Goal: Register for event/course

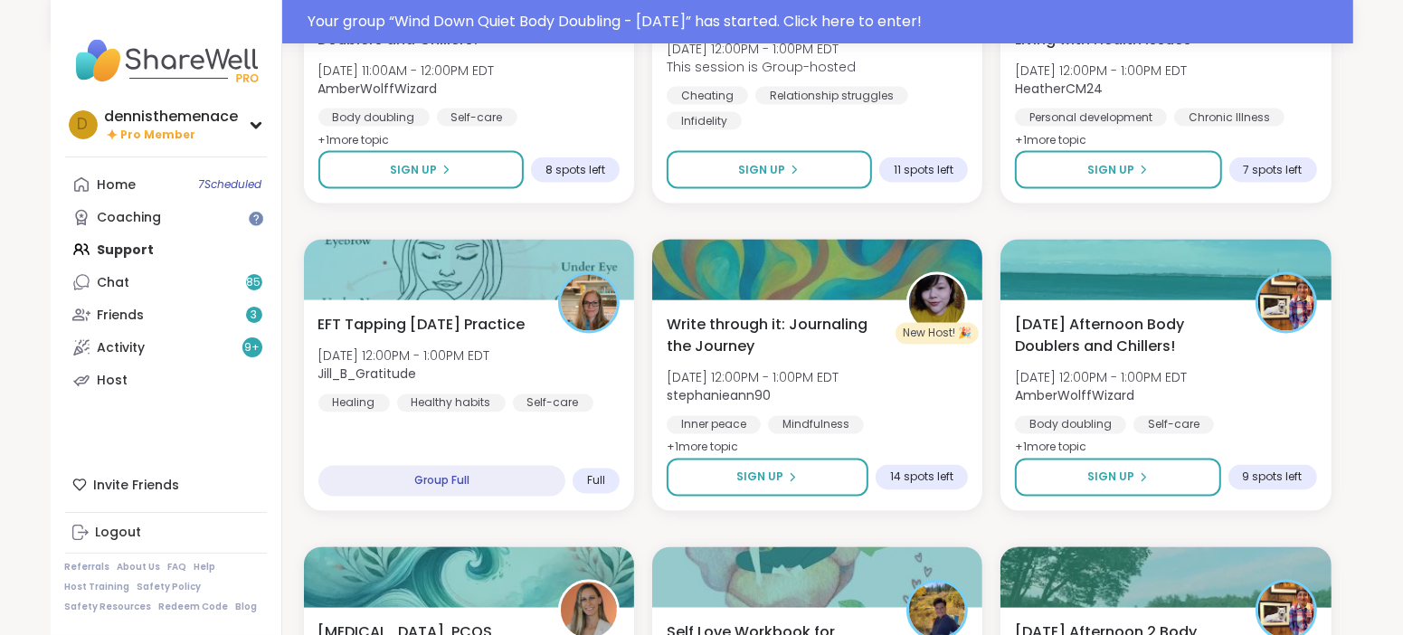
scroll to position [2566, 0]
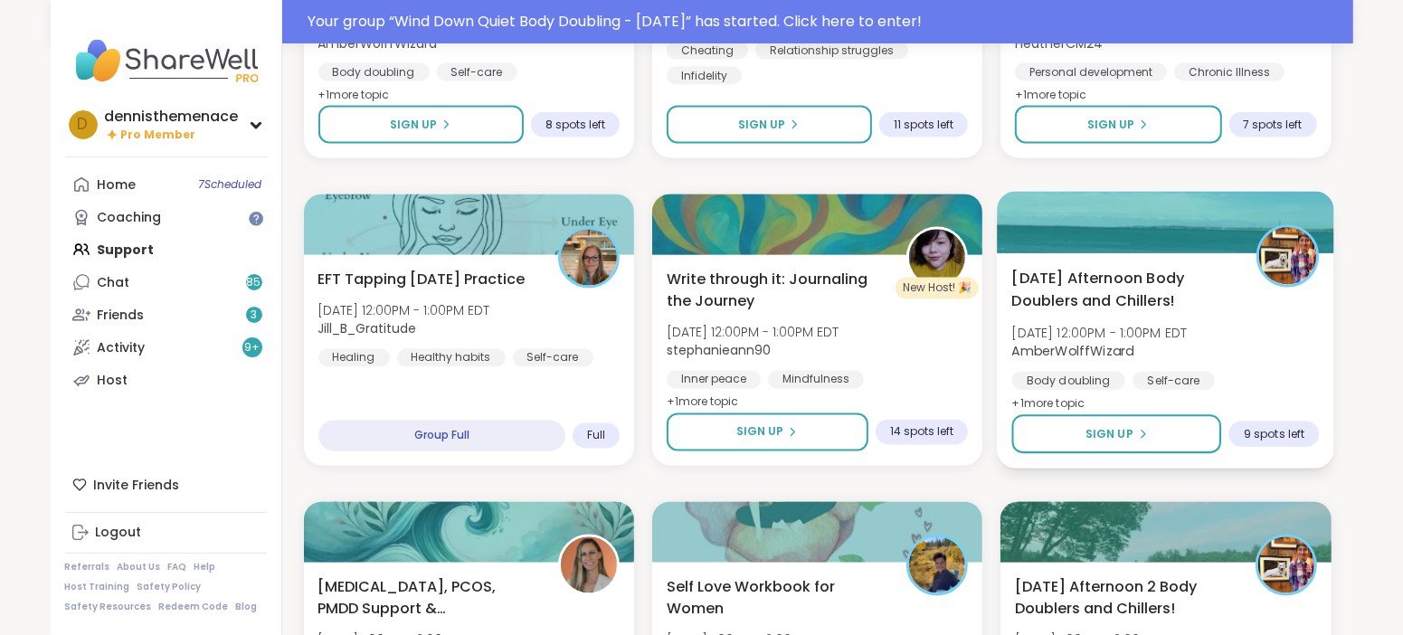
click at [1159, 355] on span "AmberWolffWizard" at bounding box center [1100, 351] width 176 height 18
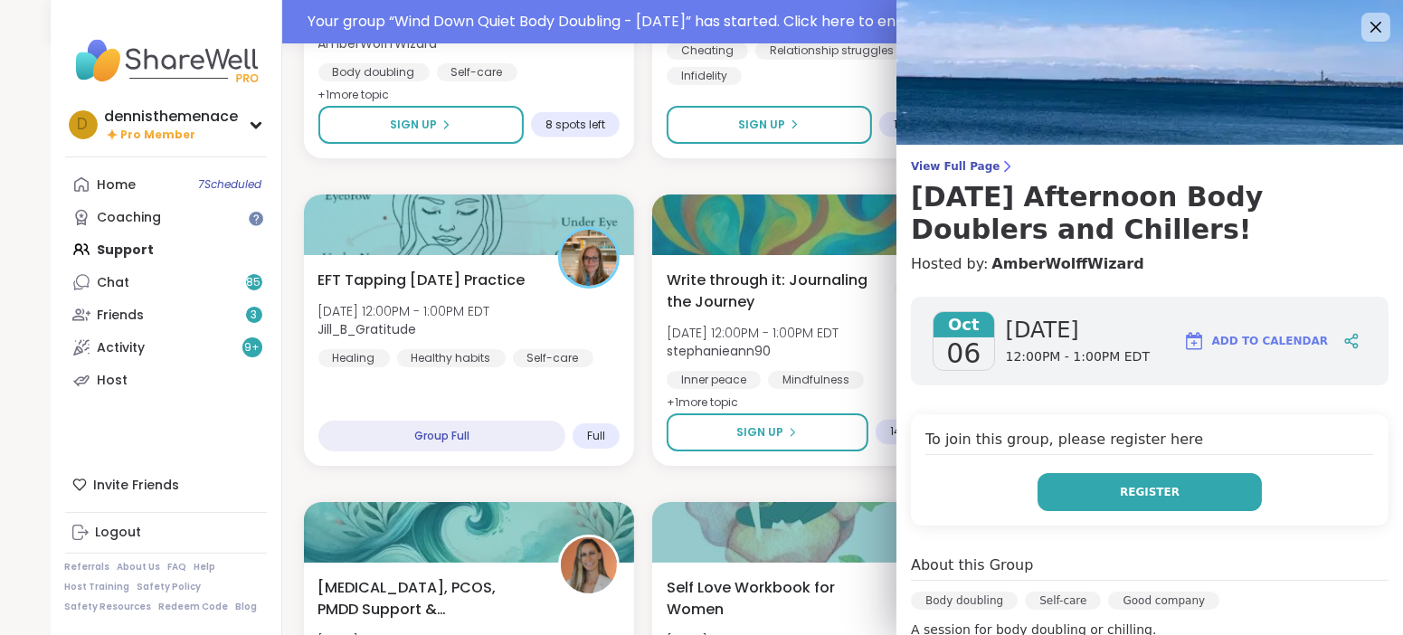
click at [1147, 491] on span "Register" at bounding box center [1150, 492] width 60 height 16
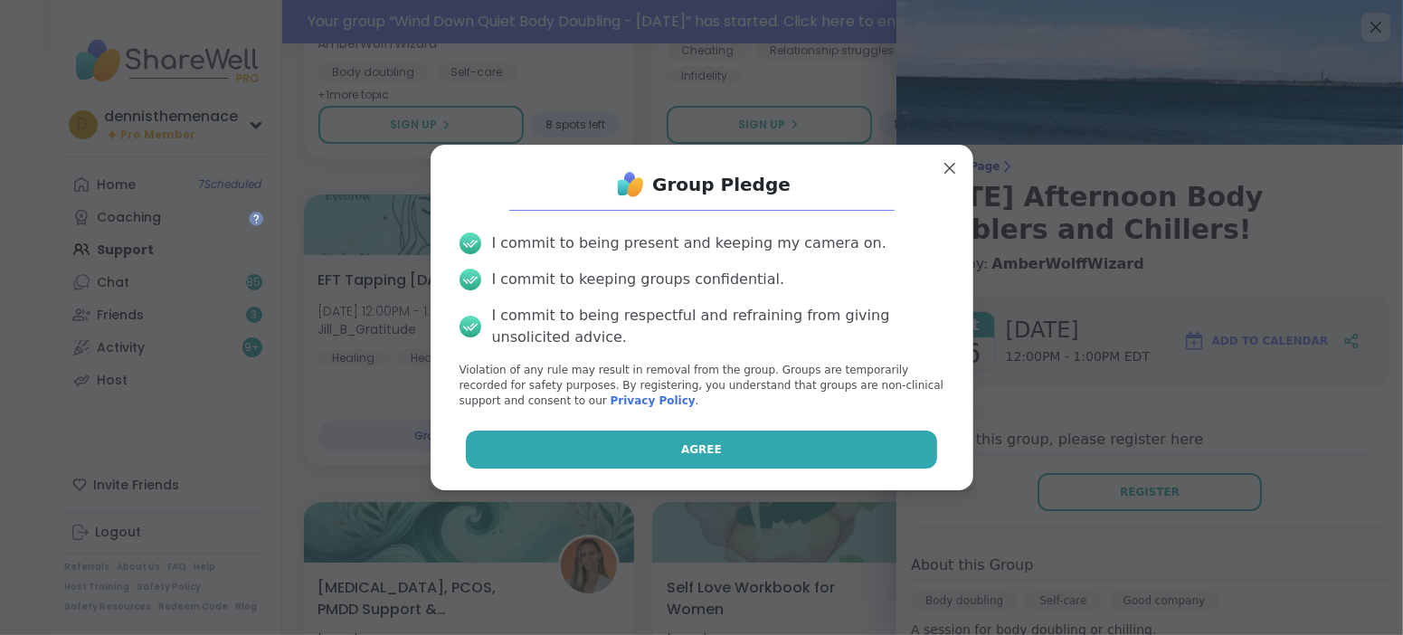
click at [819, 446] on button "Agree" at bounding box center [701, 450] width 471 height 38
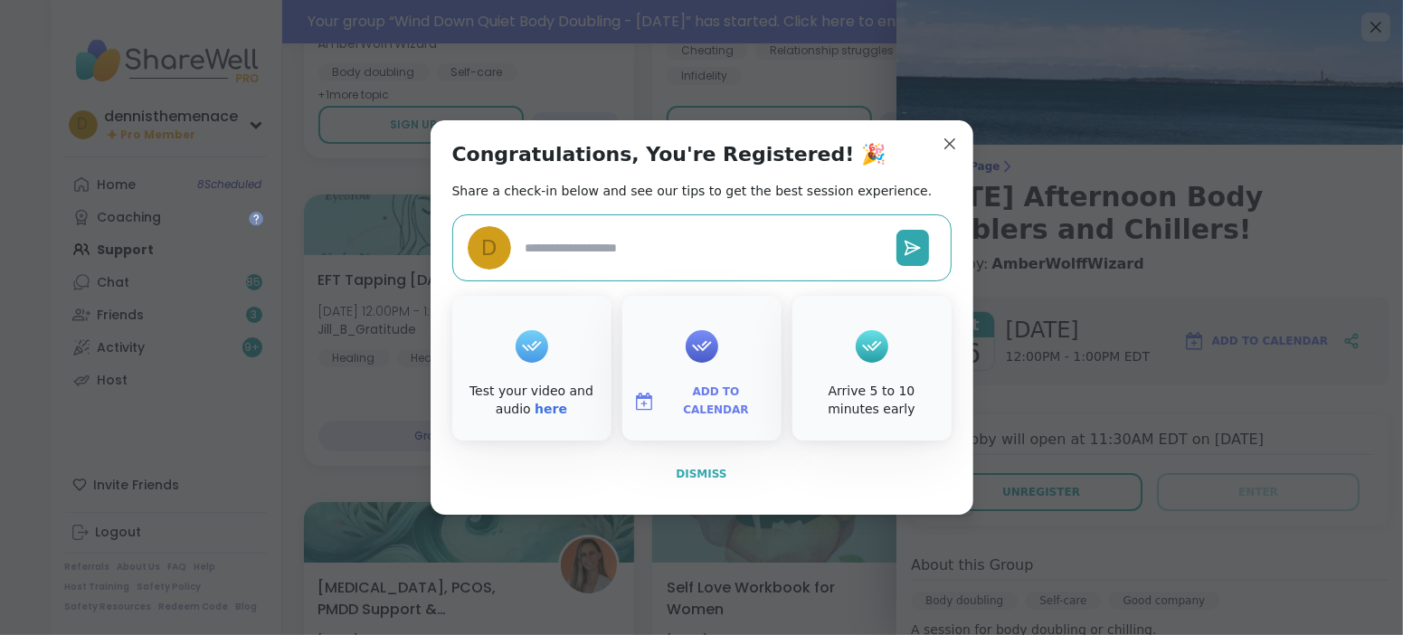
click at [703, 468] on span "Dismiss" at bounding box center [701, 474] width 51 height 13
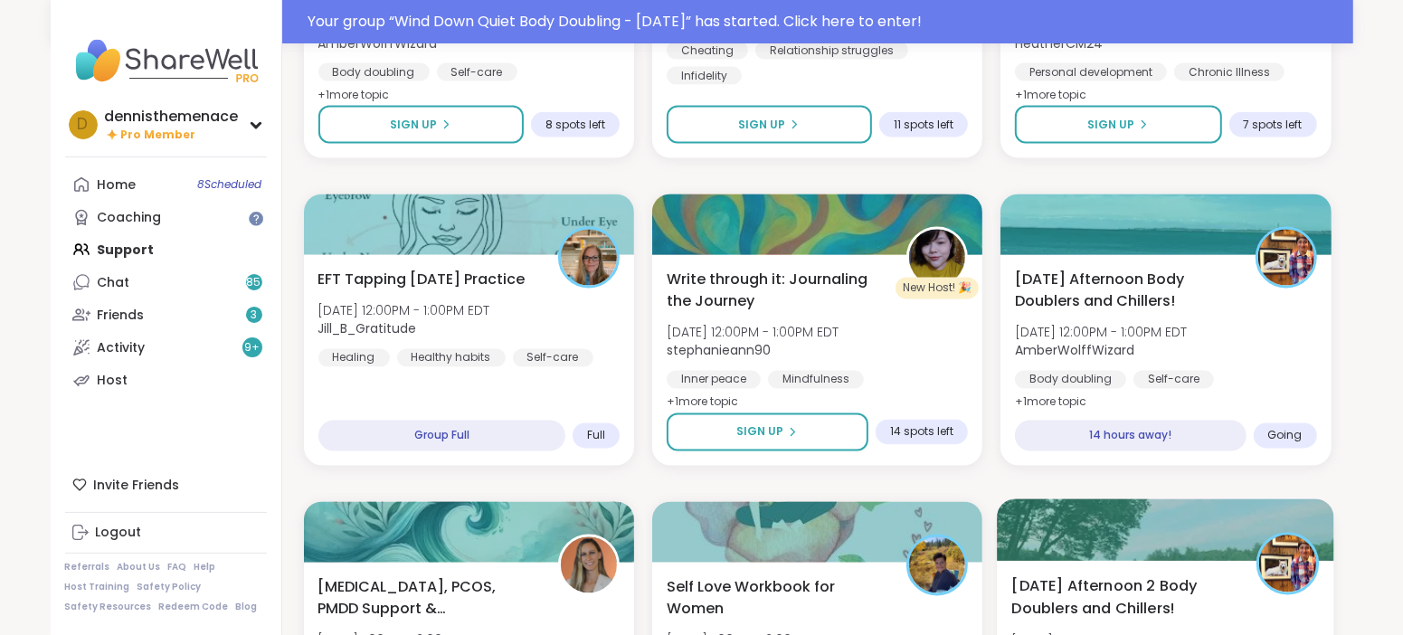
click at [1071, 589] on span "[DATE] Afternoon 2 Body Doublers and Chillers!" at bounding box center [1124, 597] width 224 height 44
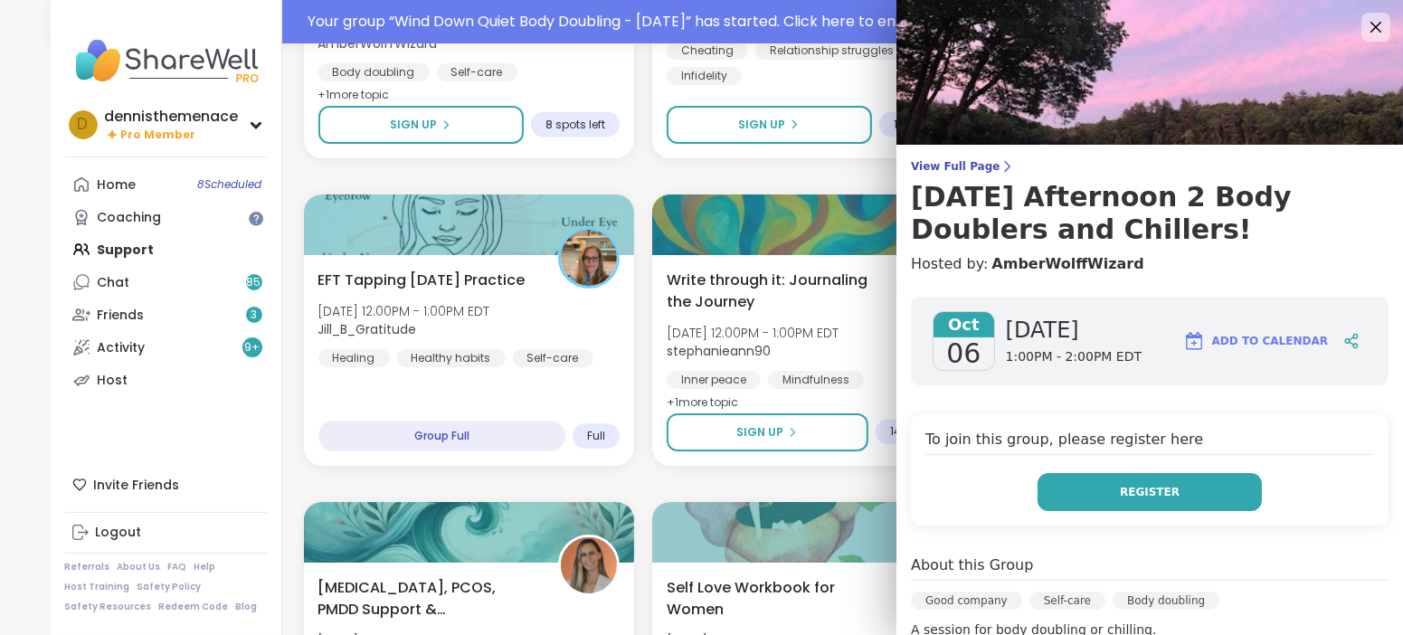
click at [1155, 487] on span "Register" at bounding box center [1150, 492] width 60 height 16
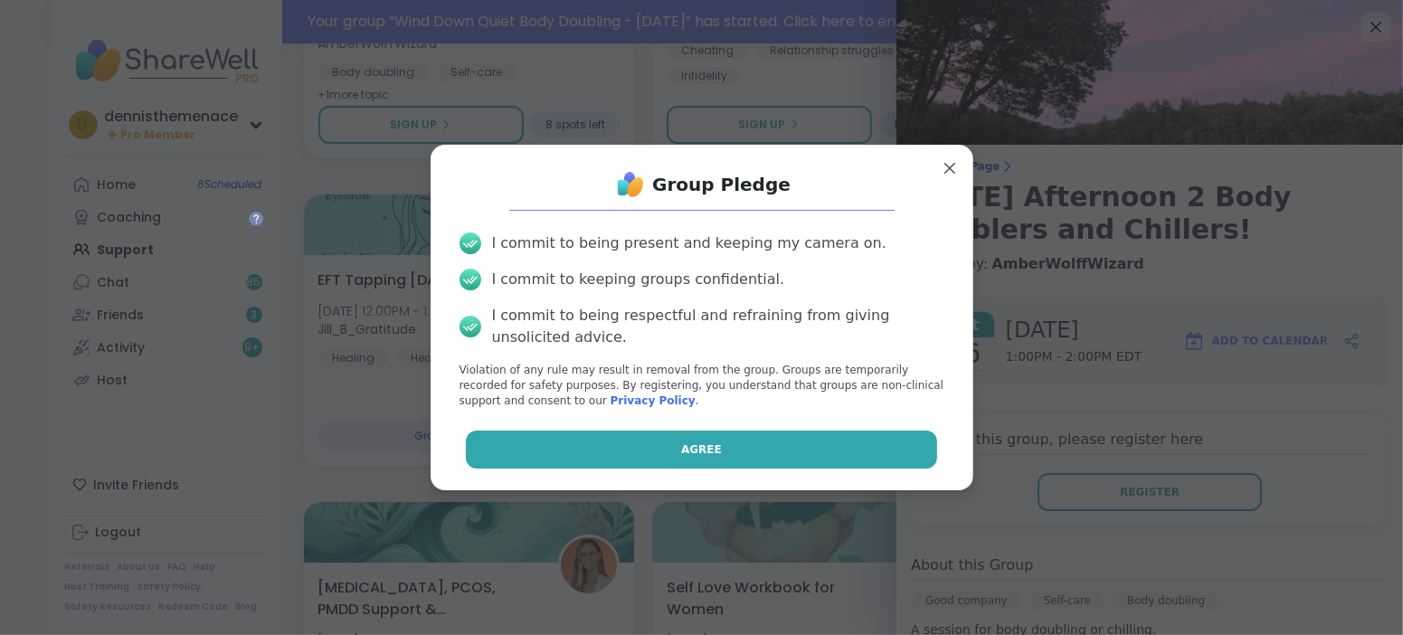
click at [768, 451] on button "Agree" at bounding box center [701, 450] width 471 height 38
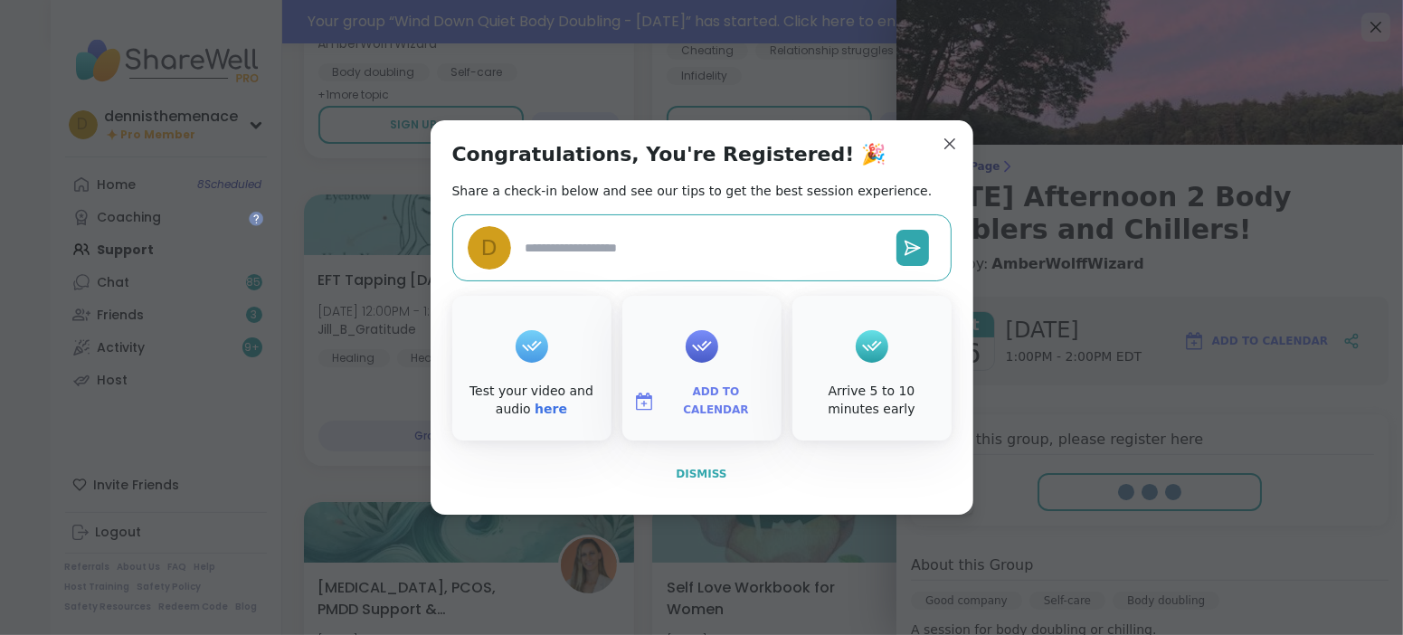
type textarea "*"
click at [708, 468] on span "Dismiss" at bounding box center [701, 474] width 51 height 13
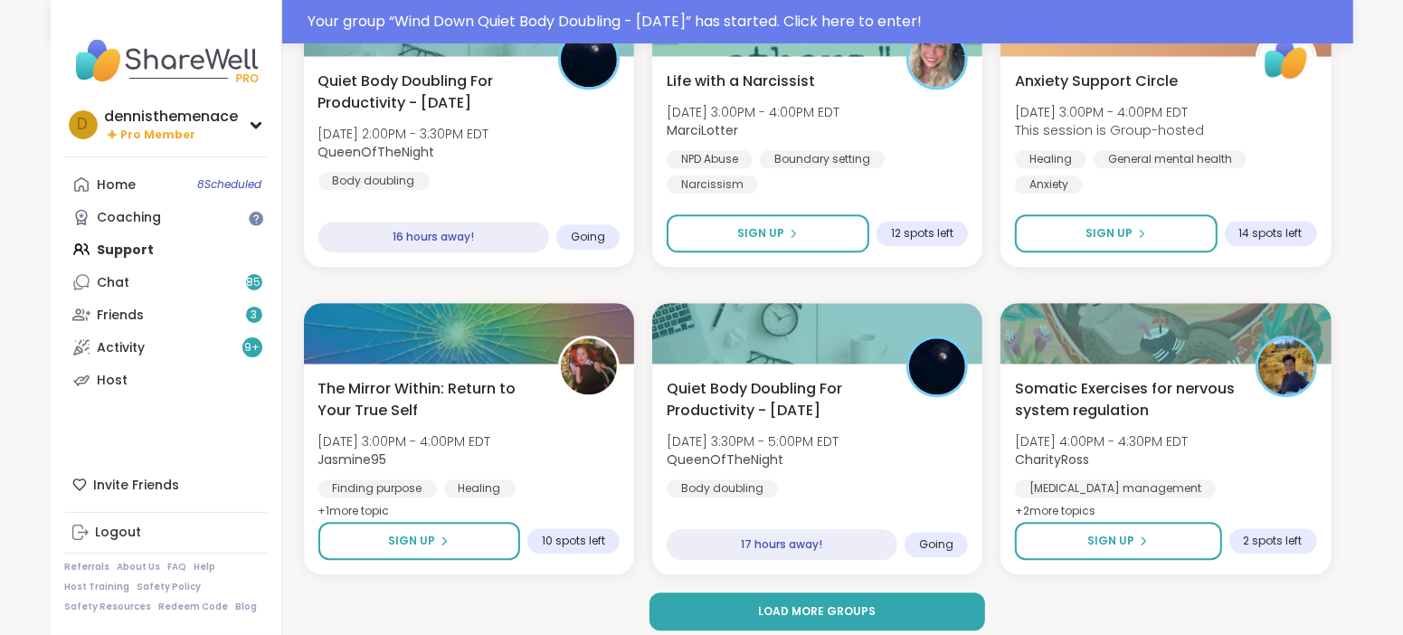
scroll to position [3392, 0]
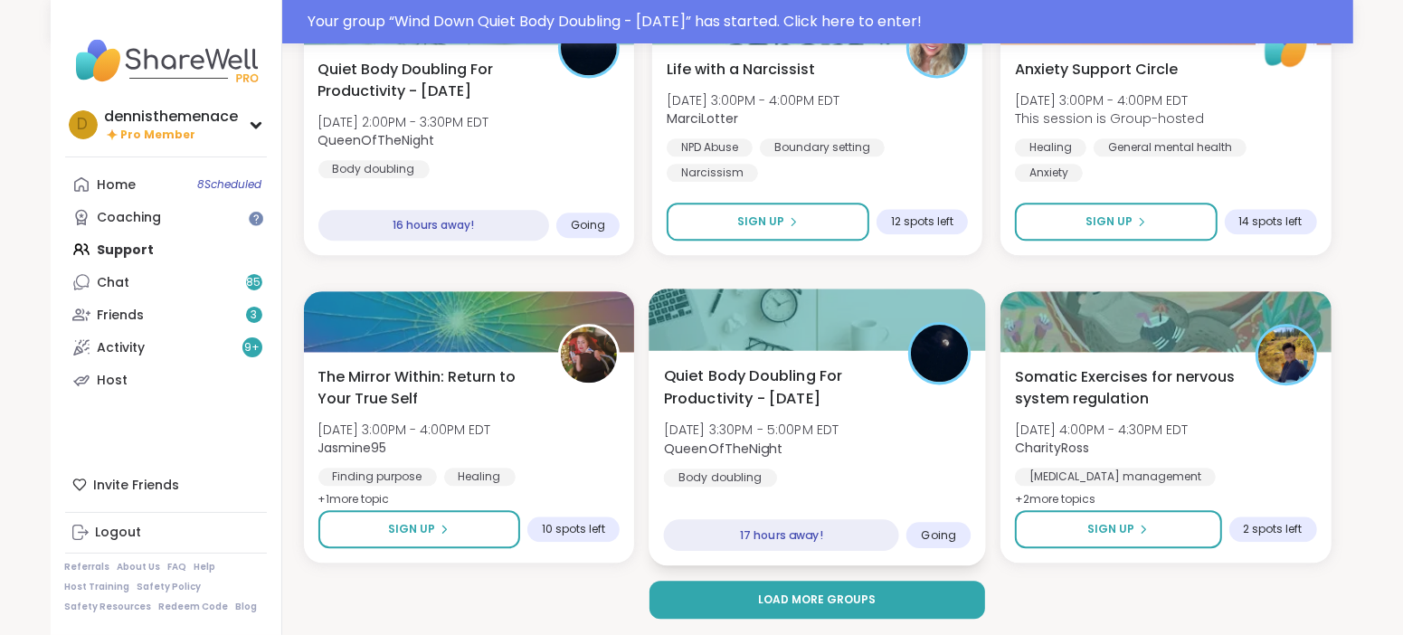
click at [787, 411] on div "Quiet Body Doubling For Productivity - [DATE] [DATE] 3:30PM - 5:00PM EDT QueenO…" at bounding box center [817, 426] width 308 height 122
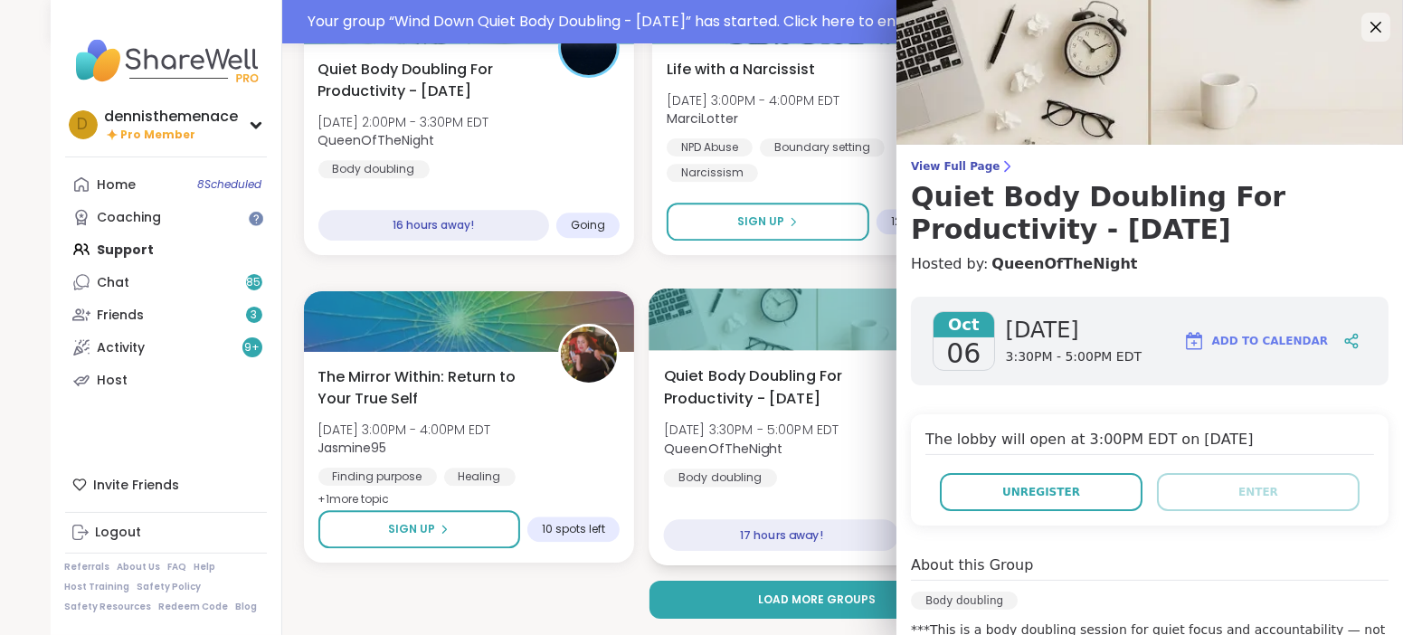
click at [789, 410] on div "Quiet Body Doubling For Productivity - [DATE] [DATE] 3:30PM - 5:00PM EDT QueenO…" at bounding box center [817, 426] width 308 height 122
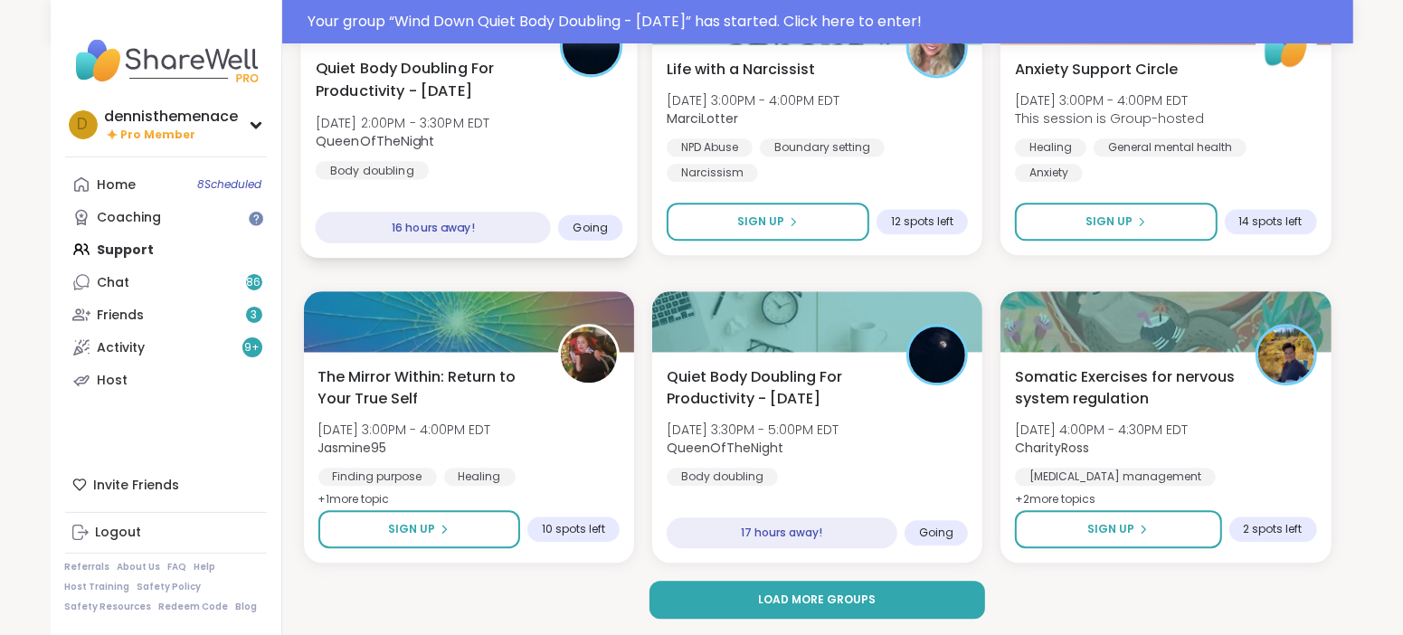
click at [488, 158] on div "Quiet Body Doubling For Productivity - [DATE] [DATE] 2:00PM - 3:30PM EDT QueenO…" at bounding box center [469, 118] width 308 height 122
click at [847, 583] on button "Load more groups" at bounding box center [818, 600] width 336 height 38
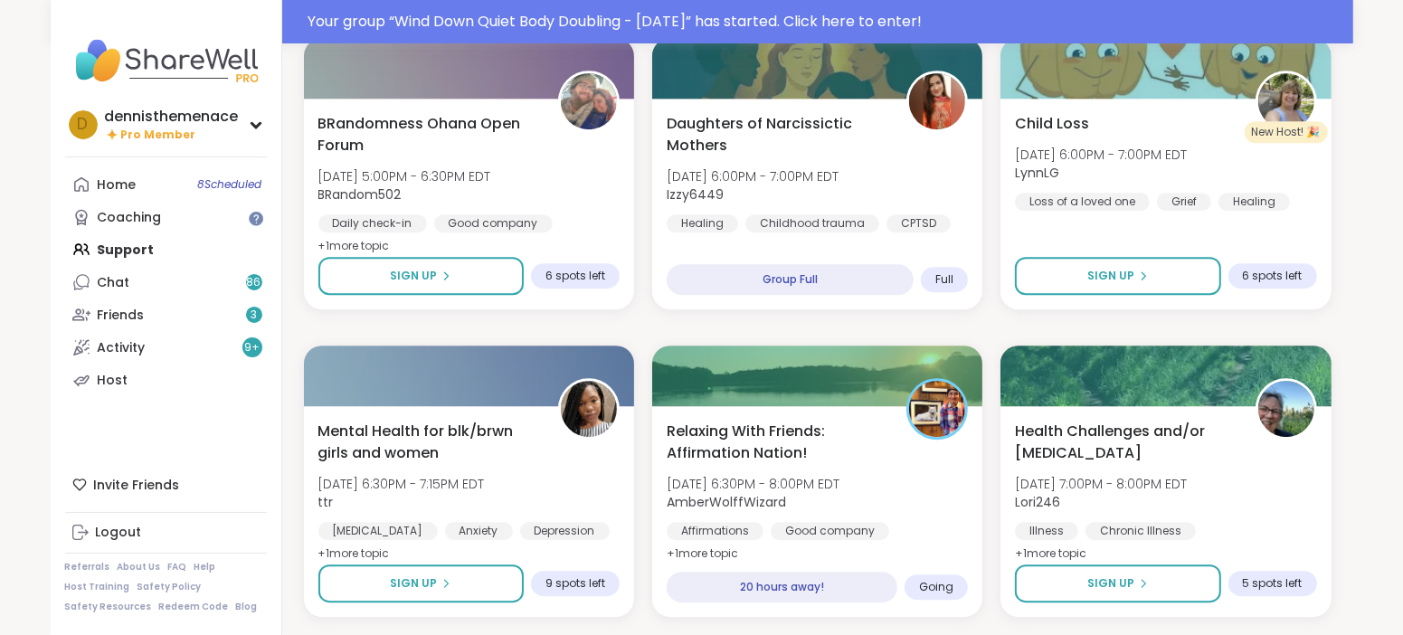
scroll to position [4297, 0]
